Goal: Transaction & Acquisition: Purchase product/service

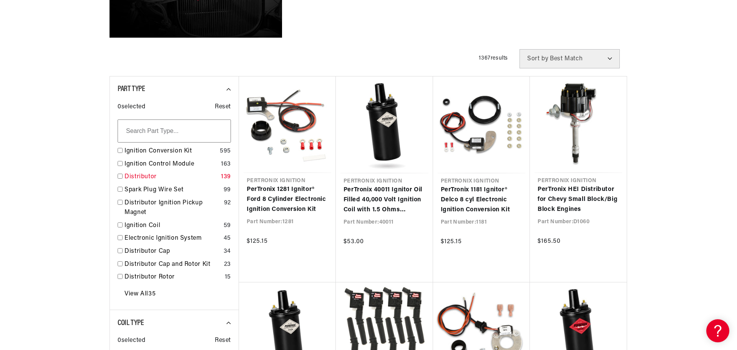
click at [129, 176] on link "Distributor" at bounding box center [170, 177] width 93 height 10
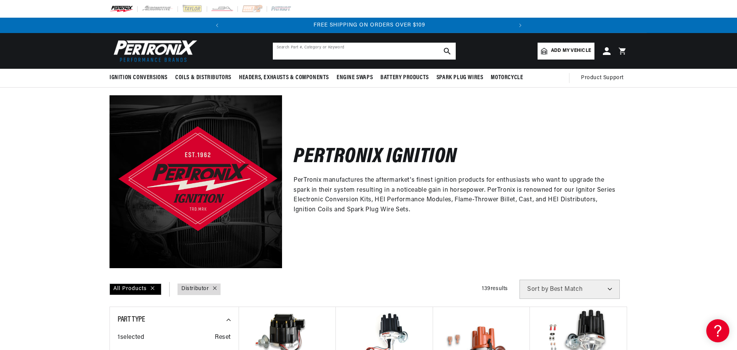
click at [288, 50] on input "text" at bounding box center [364, 51] width 183 height 17
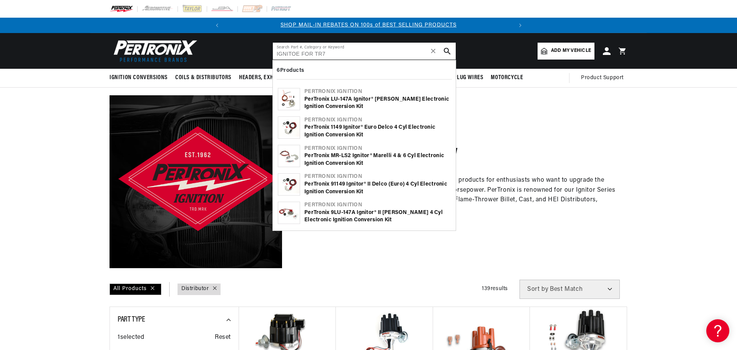
type input "IGNITOE FOR TR7"
click at [289, 101] on img at bounding box center [289, 99] width 22 height 22
click at [432, 51] on span "✕" at bounding box center [433, 51] width 7 height 0
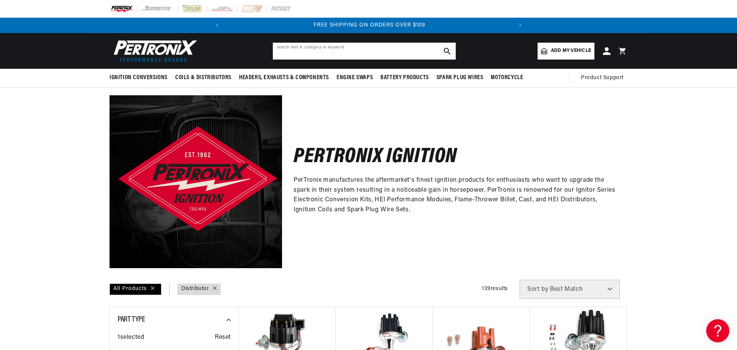
click at [278, 54] on input "text" at bounding box center [364, 51] width 183 height 17
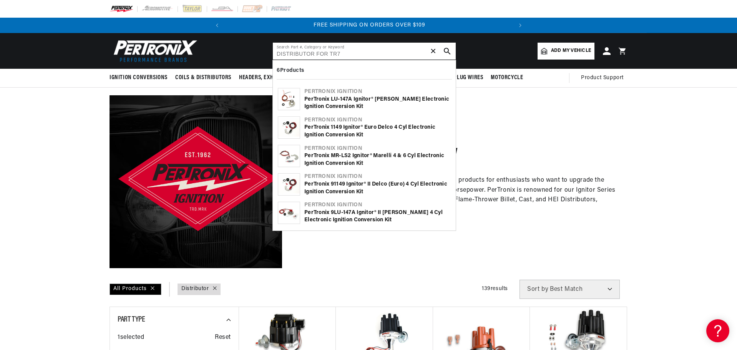
type input "DISTRIBUTOR FOR TR7"
click at [449, 48] on icon "search button" at bounding box center [447, 51] width 7 height 7
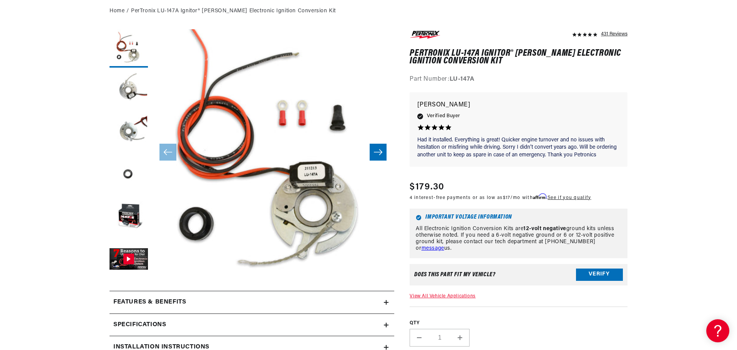
scroll to position [118, 0]
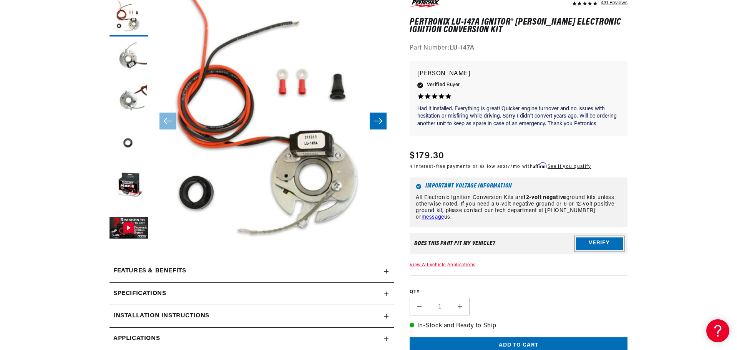
click at [601, 240] on button "Verify" at bounding box center [599, 243] width 47 height 12
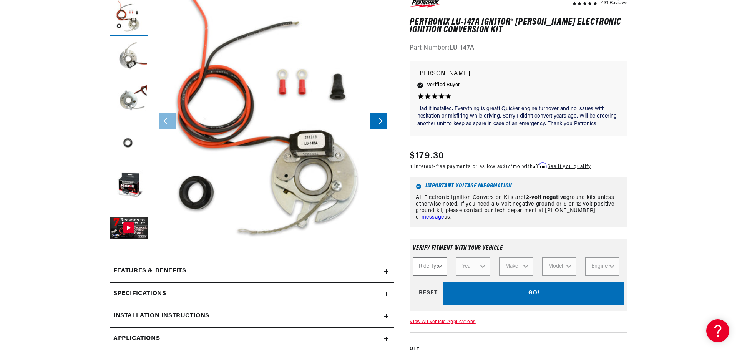
scroll to position [0, 0]
click at [438, 265] on select "Ride Type Automotive Agricultural Industrial Marine Motorcycle" at bounding box center [429, 266] width 34 height 18
select select "Automotive"
click at [412, 257] on select "Ride Type Automotive Agricultural Industrial Marine Motorcycle" at bounding box center [429, 266] width 34 height 18
select select "Automotive"
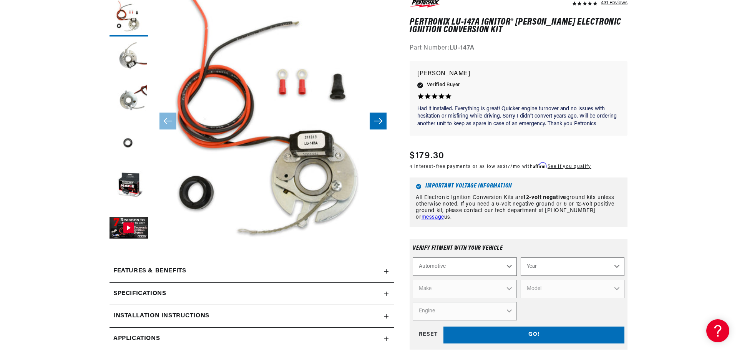
scroll to position [0, 287]
click at [532, 267] on select "Year [DATE] 2021 2020 2019 2018 2017 2016 2015 2014 2013 2012 2011 2010 2009 20…" at bounding box center [572, 266] width 104 height 18
select select "1979"
click at [520, 257] on select "Year [DATE] 2021 2020 2019 2018 2017 2016 2015 2014 2013 2012 2011 2010 2009 20…" at bounding box center [572, 266] width 104 height 18
select select "1979"
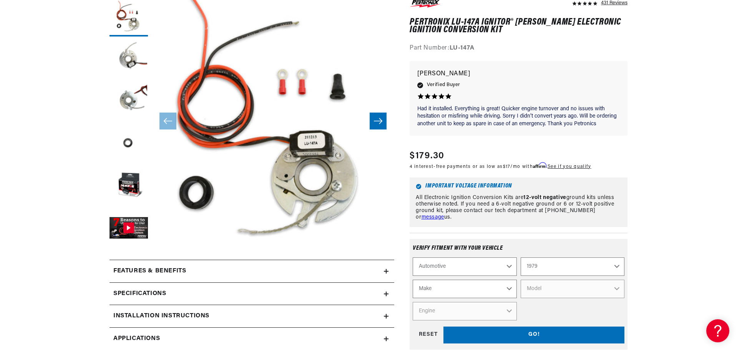
click at [508, 288] on select "Make Alfa Romeo American Motors Audi Avanti BMW Buick Cadillac Checker Chevrole…" at bounding box center [464, 289] width 104 height 18
select select "Triumph"
click at [412, 280] on select "Make Alfa Romeo American Motors Audi Avanti BMW Buick Cadillac Checker Chevrole…" at bounding box center [464, 289] width 104 height 18
select select "Triumph"
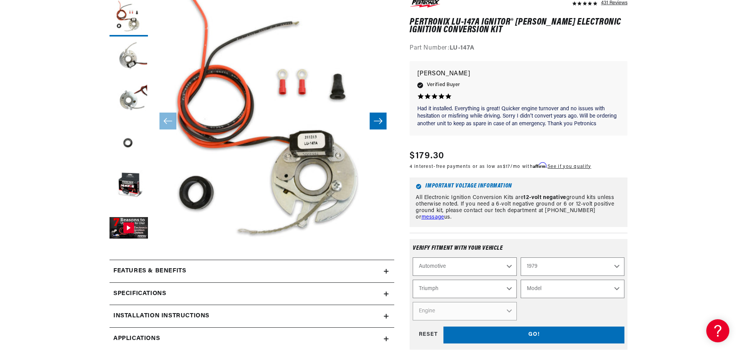
click at [616, 288] on select "Model Spitfire TR7" at bounding box center [572, 289] width 104 height 18
select select "TR7"
click at [520, 280] on select "Model Spitfire TR7" at bounding box center [572, 289] width 104 height 18
select select "TR7"
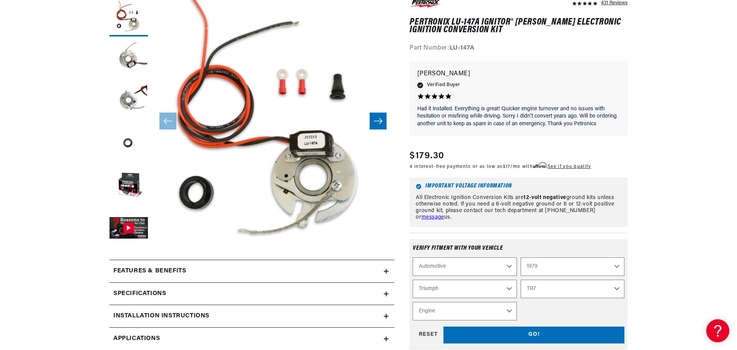
click at [509, 309] on select "Engine 2.0L" at bounding box center [464, 311] width 104 height 18
select select "2.0L"
click at [412, 302] on select "Engine 2.0L" at bounding box center [464, 311] width 104 height 18
select select "Engine"
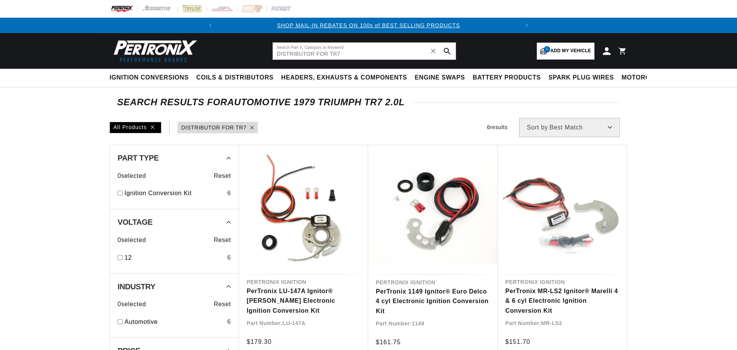
type input "DISTRIBUTOR FOR TR7"
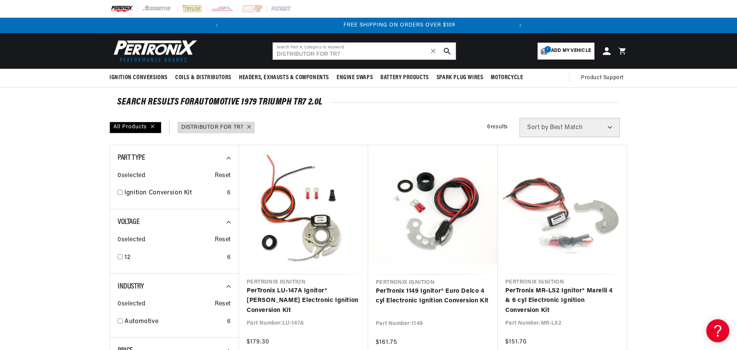
scroll to position [0, 287]
